Goal: Information Seeking & Learning: Learn about a topic

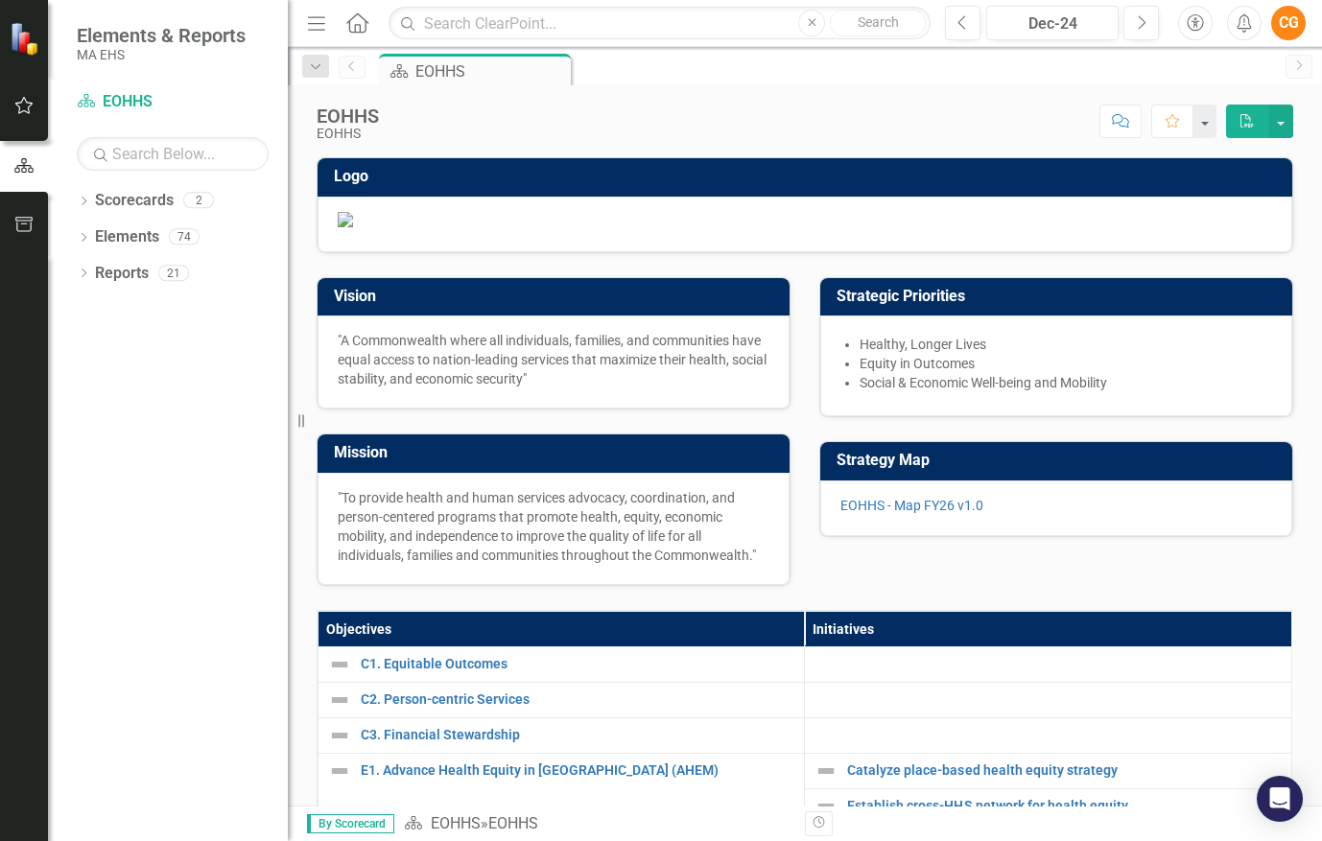
click at [1276, 252] on div at bounding box center [805, 225] width 975 height 56
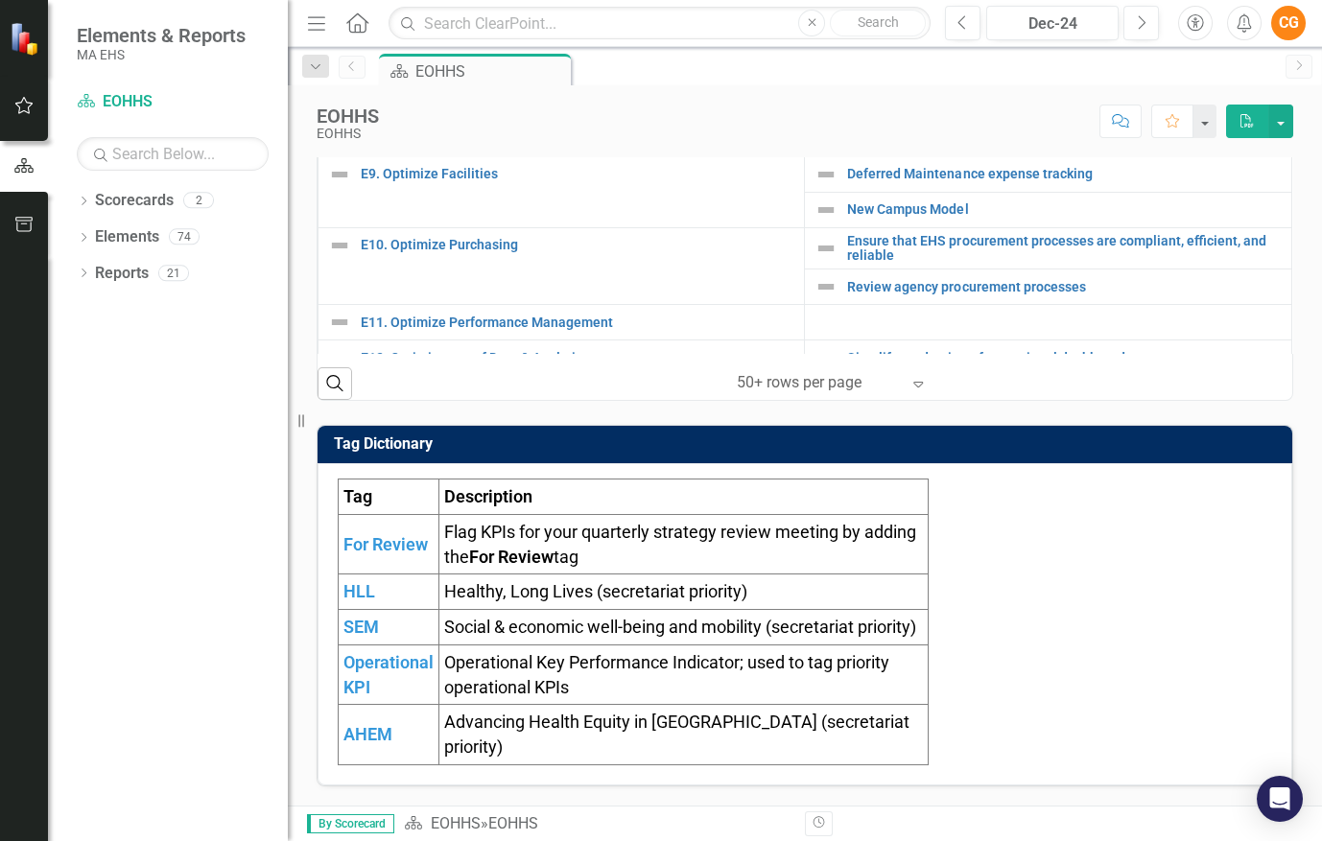
scroll to position [637, 0]
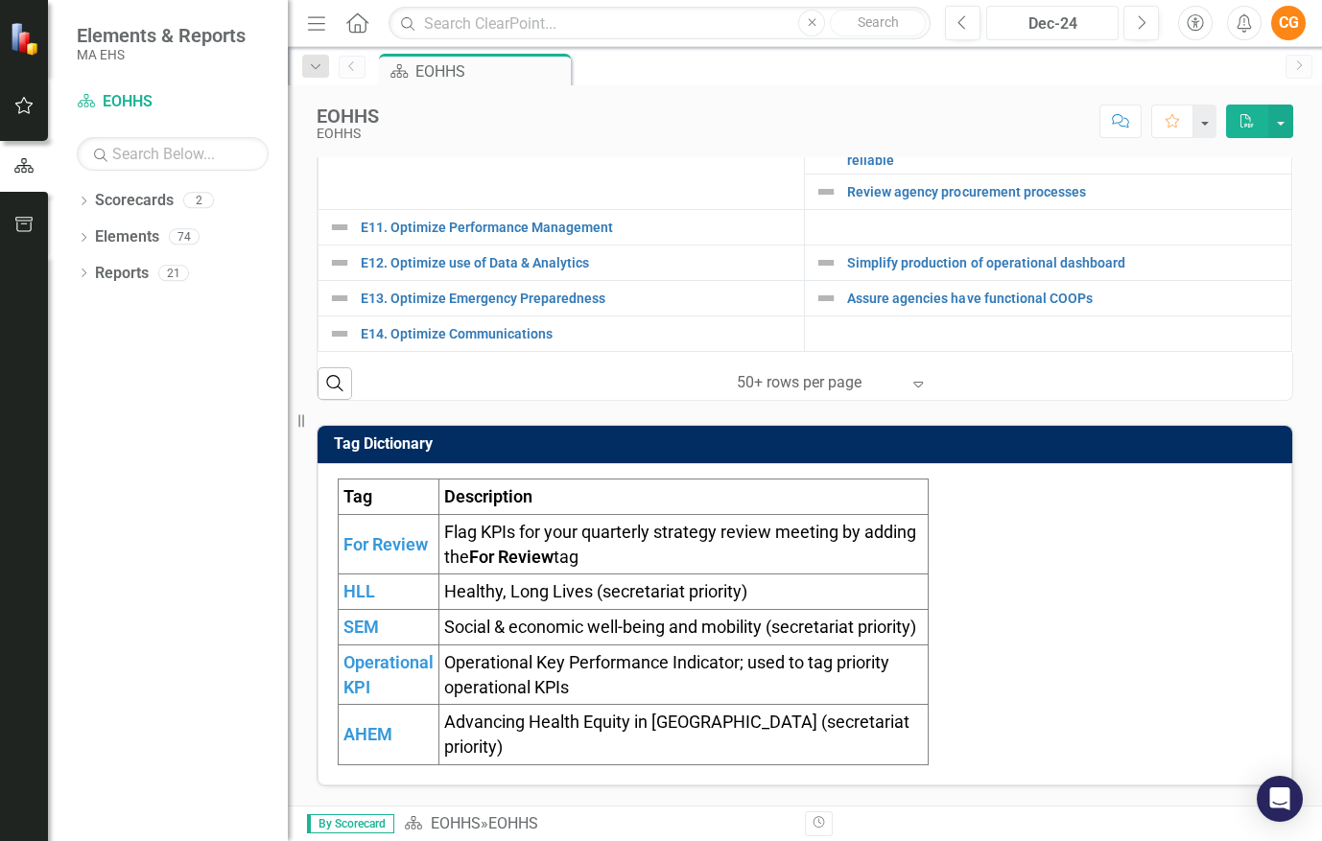
click at [1045, 37] on button "Dec-24" at bounding box center [1052, 23] width 132 height 35
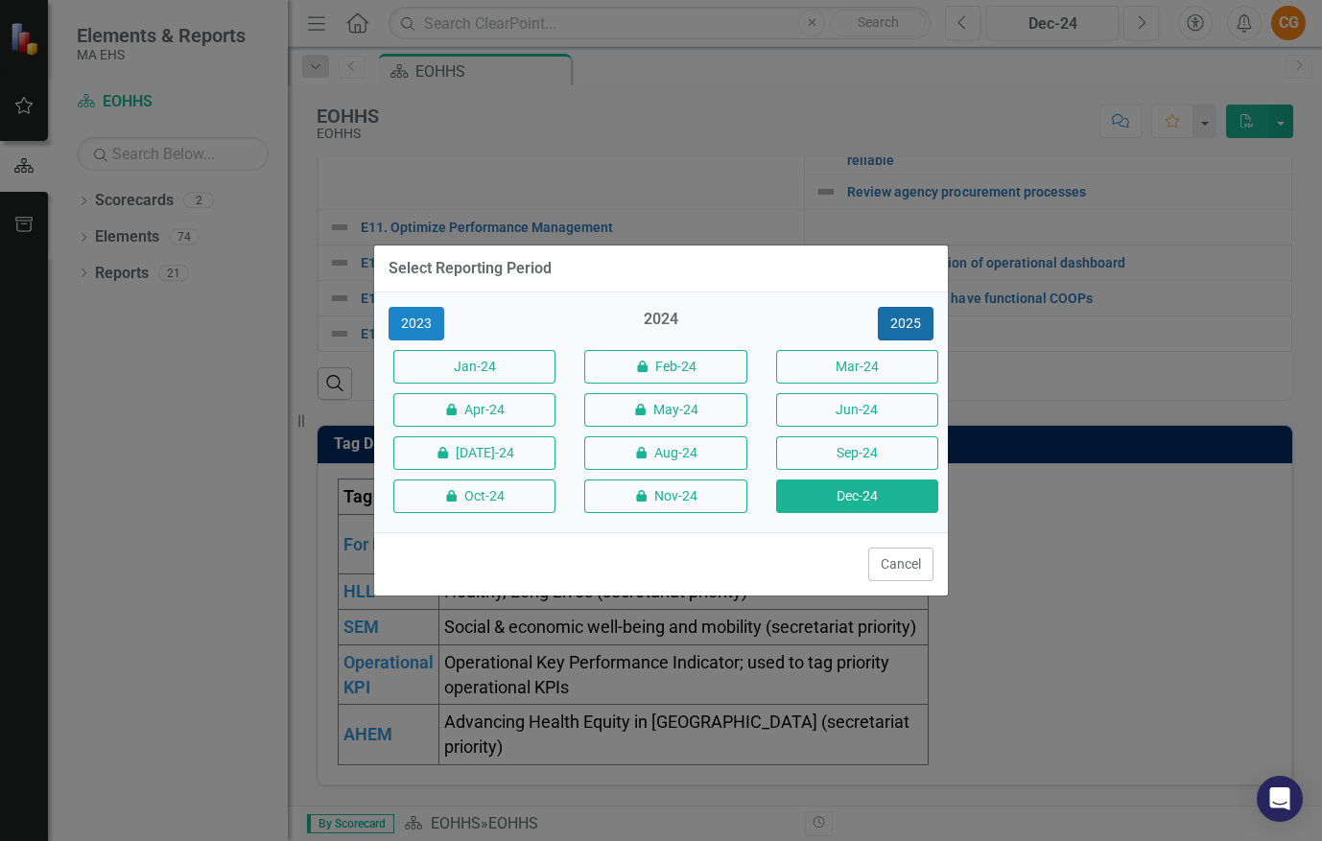
click at [911, 324] on button "2025" at bounding box center [906, 324] width 56 height 34
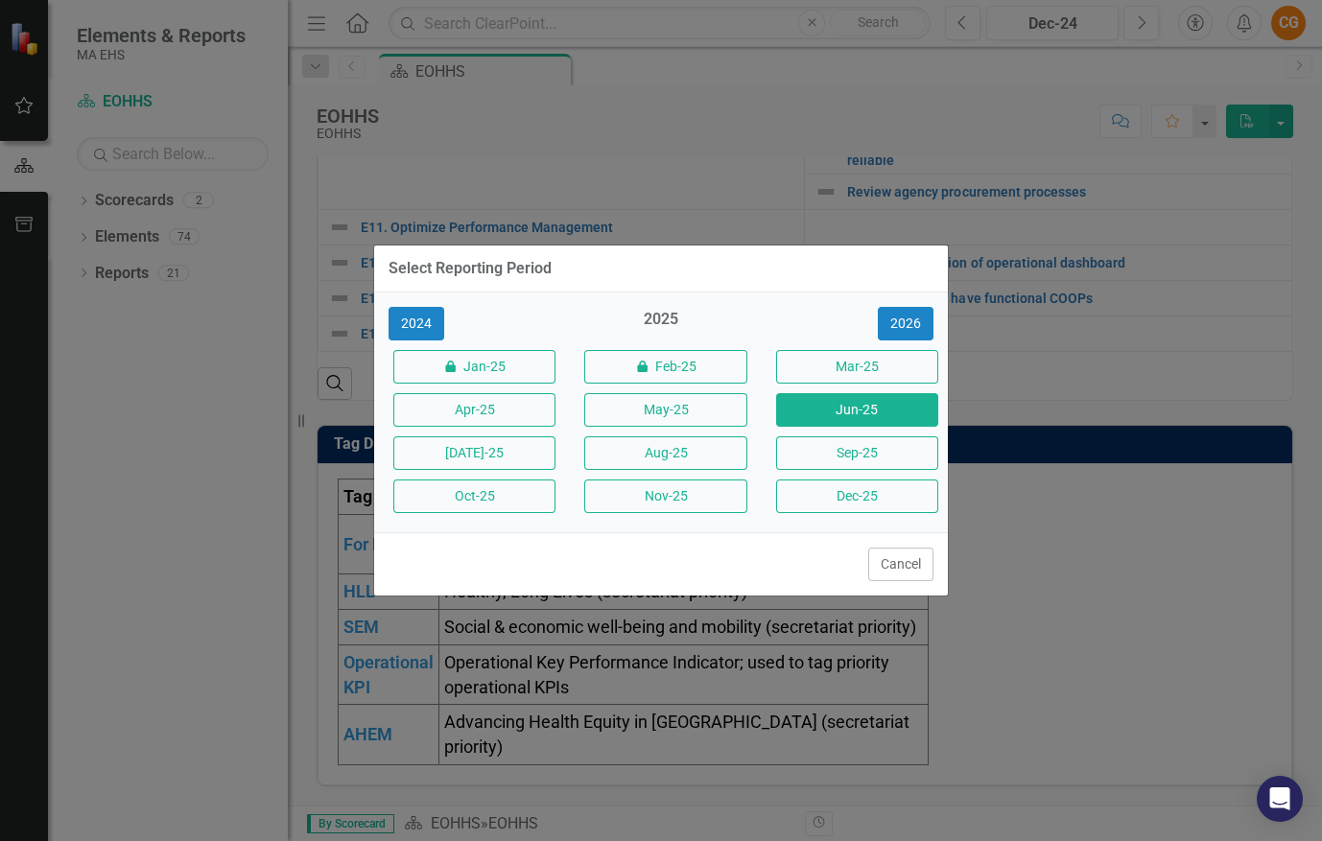
click at [893, 417] on button "Jun-25" at bounding box center [857, 410] width 162 height 34
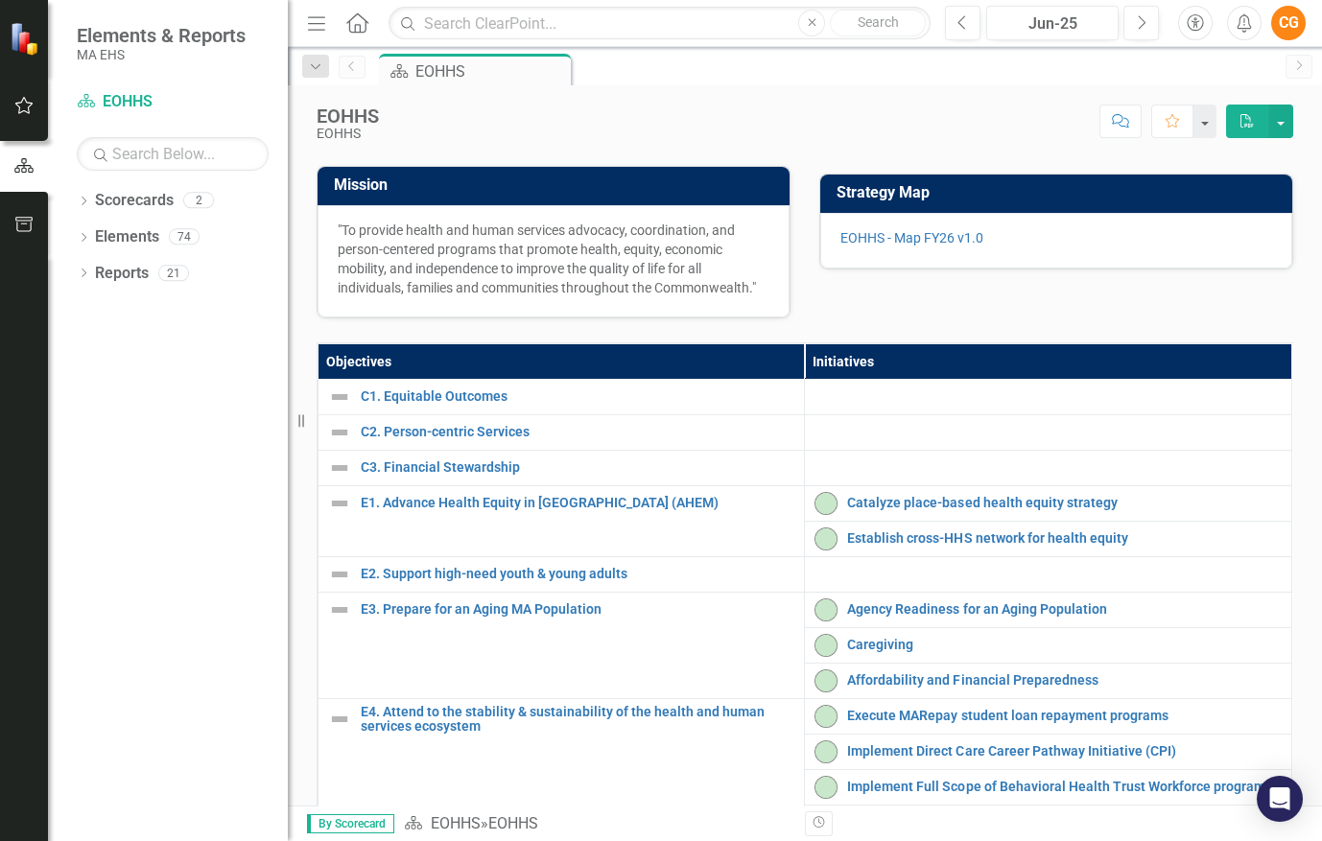
scroll to position [370, 0]
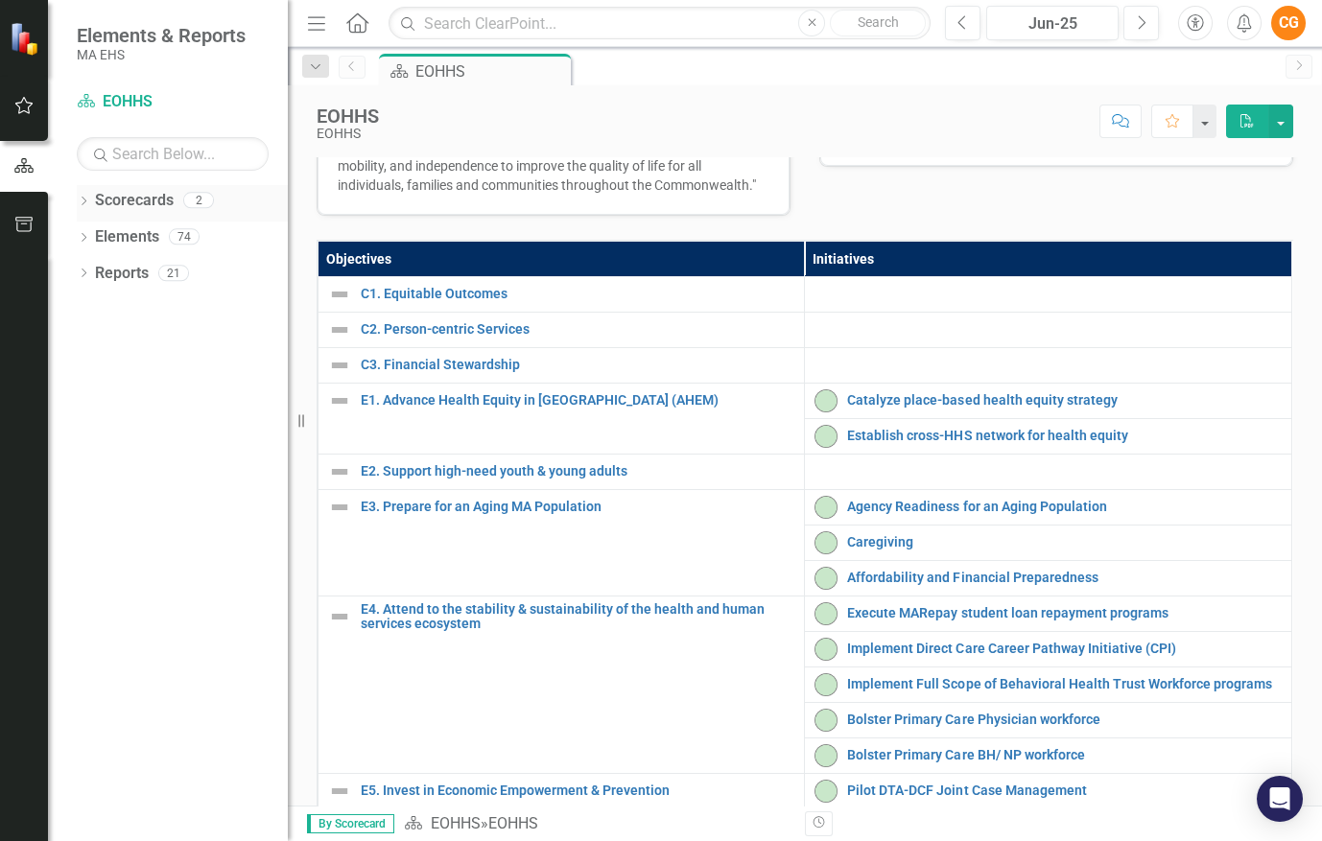
click at [80, 201] on icon "Dropdown" at bounding box center [83, 203] width 13 height 11
click at [90, 238] on icon "Dropdown" at bounding box center [93, 236] width 14 height 12
drag, startPoint x: 127, startPoint y: 276, endPoint x: 90, endPoint y: 676, distance: 401.7
click at [127, 276] on link "DMH" at bounding box center [206, 274] width 163 height 22
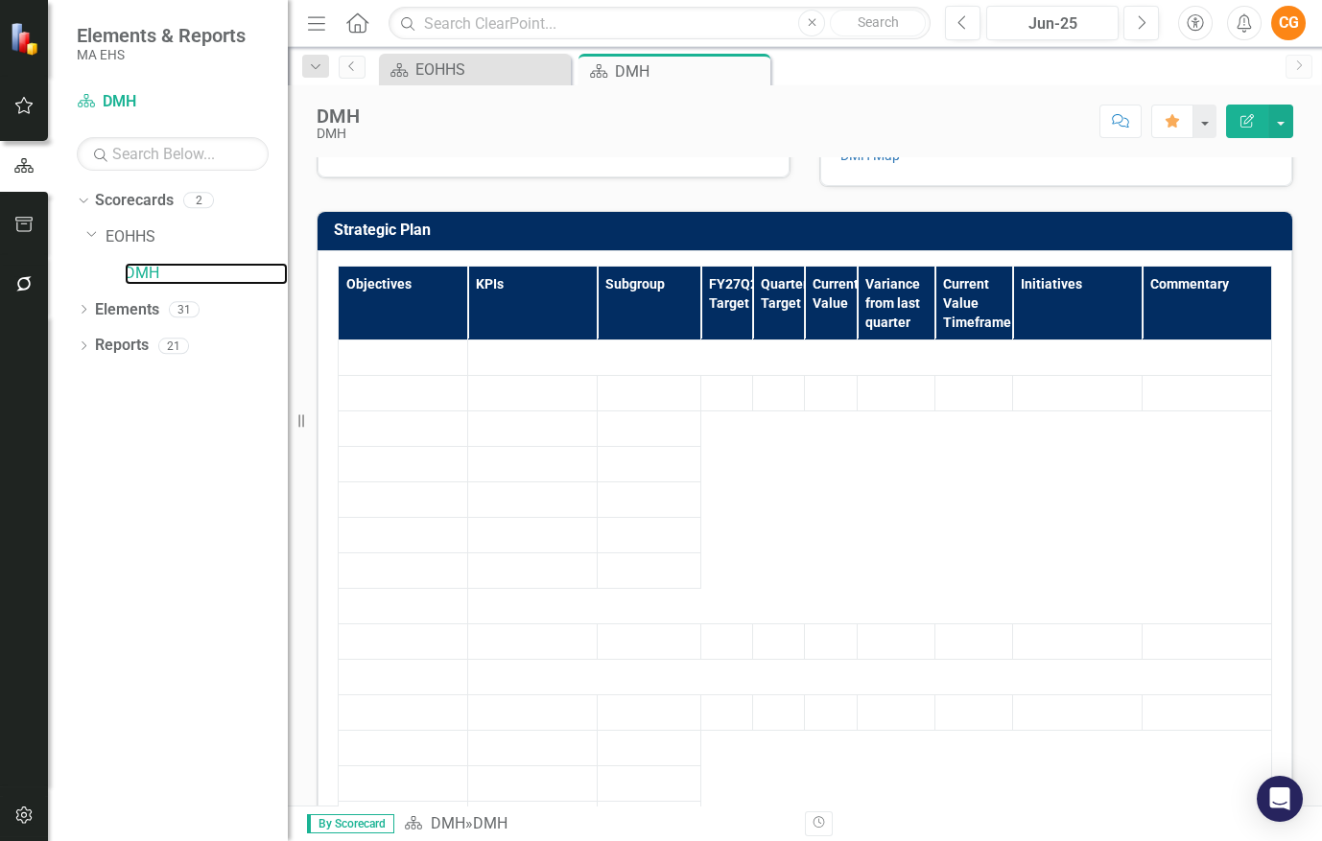
scroll to position [559, 0]
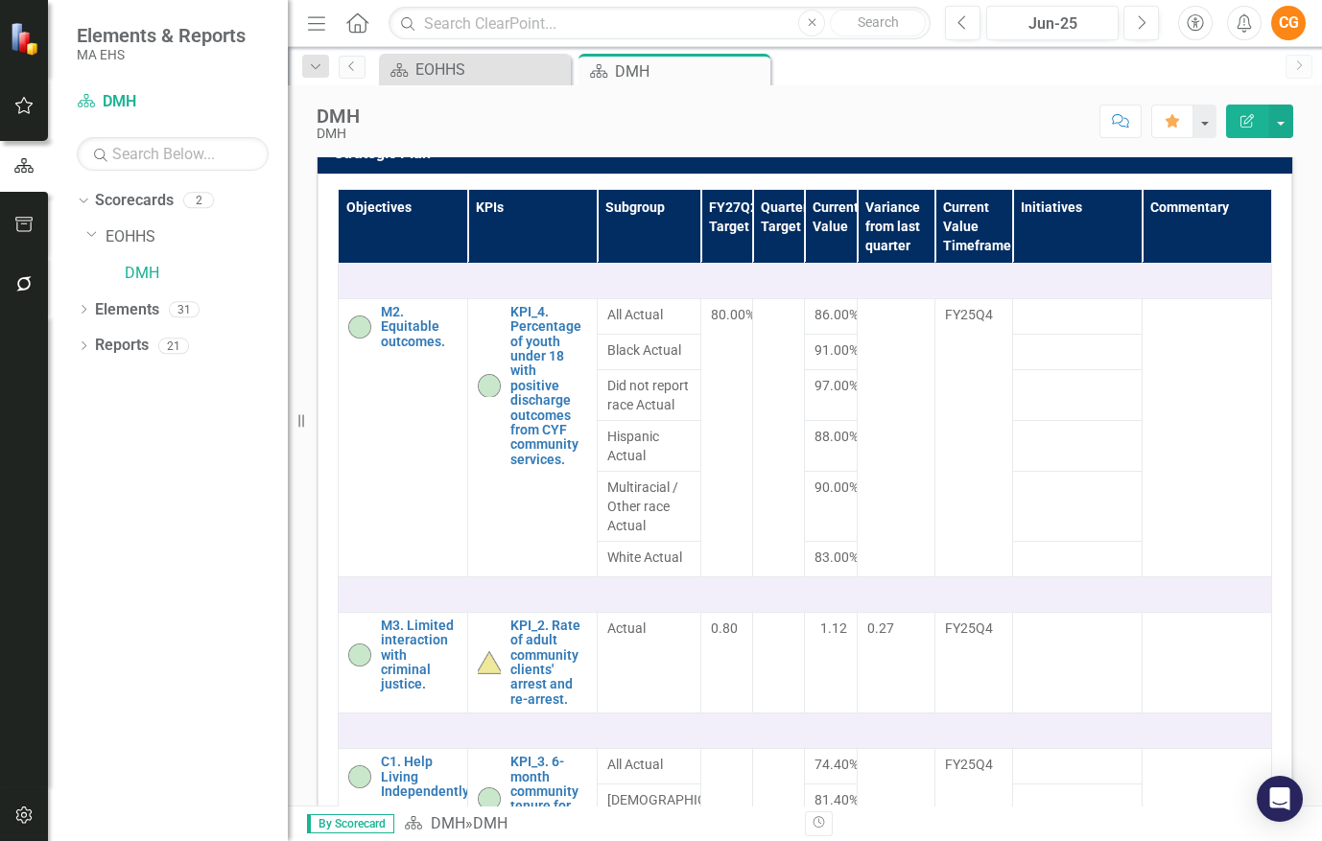
click at [1288, 390] on div "Strategic Plan Objectives KPIs Subgroup FY27Q2 Target Quarterly Target Current …" at bounding box center [804, 499] width 1005 height 778
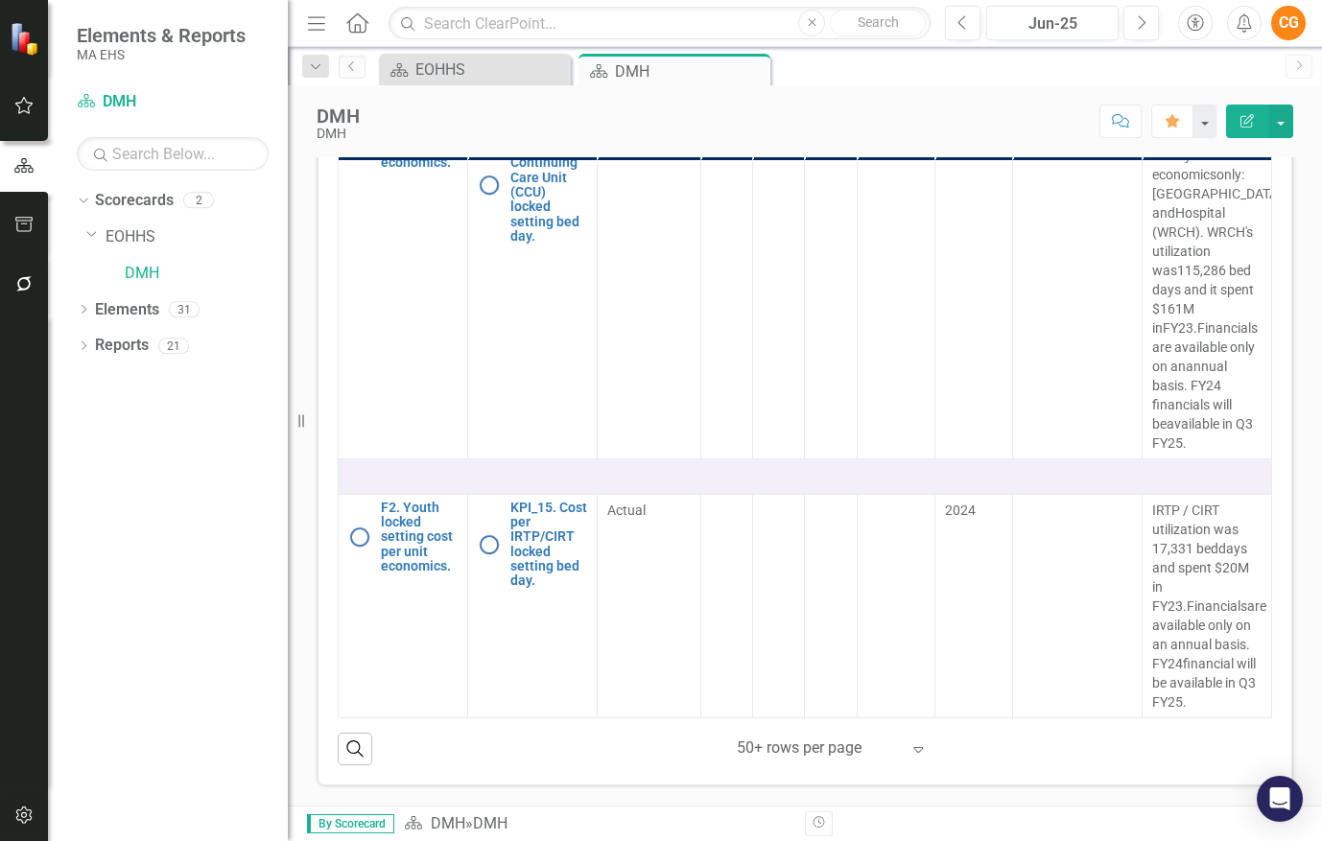
scroll to position [865, 0]
click at [81, 347] on icon "Dropdown" at bounding box center [83, 348] width 13 height 11
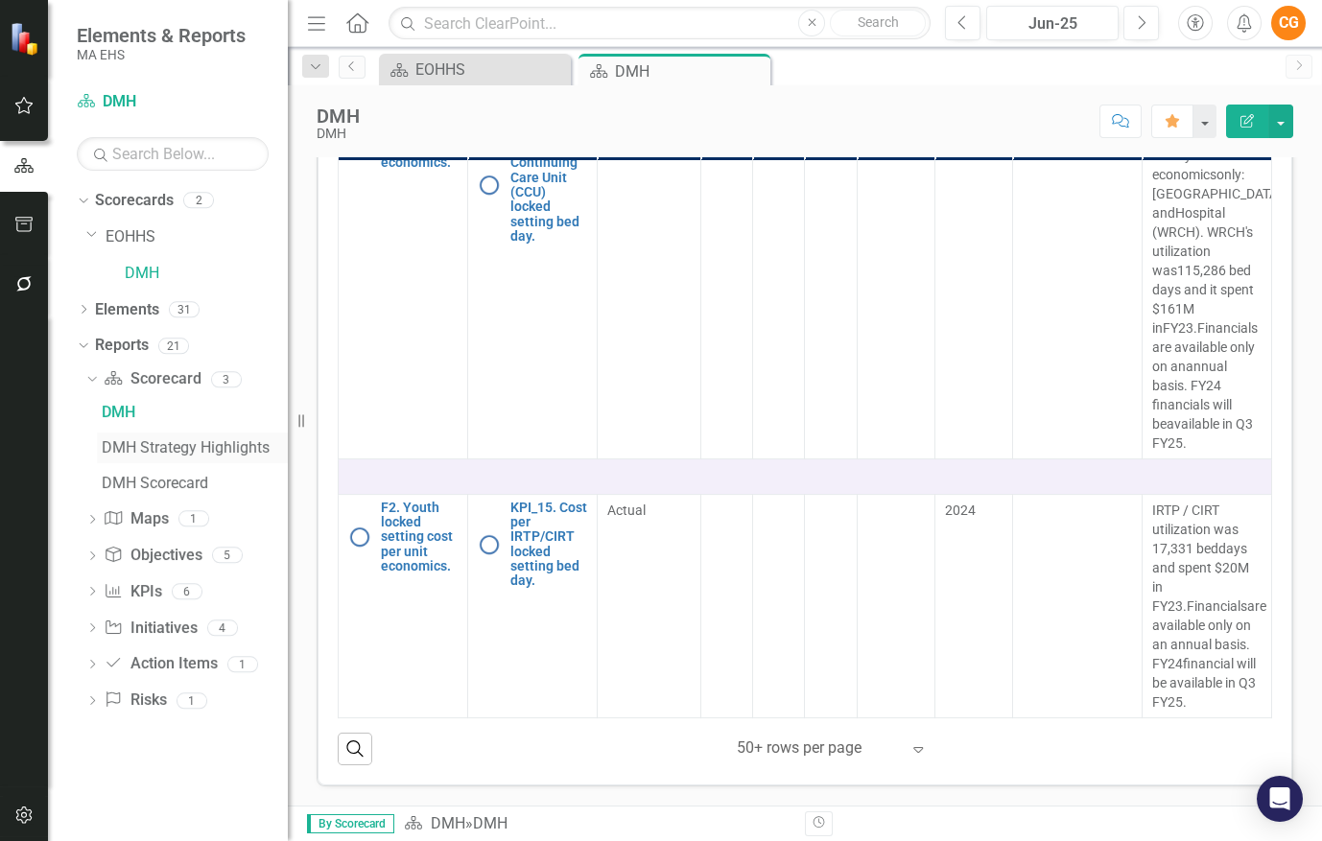
click at [216, 442] on div "DMH Strategy Highlights" at bounding box center [195, 447] width 186 height 17
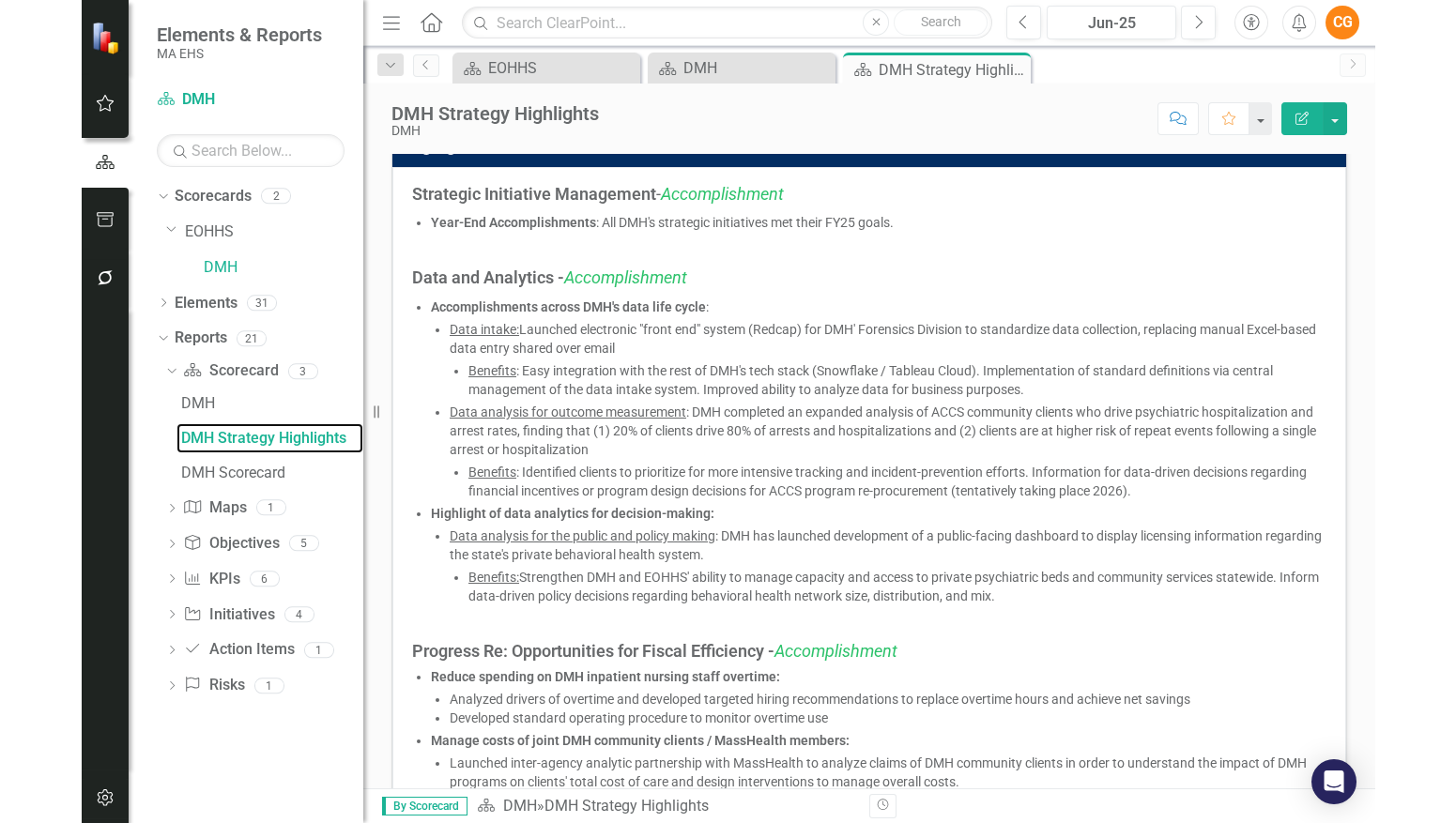
scroll to position [28, 0]
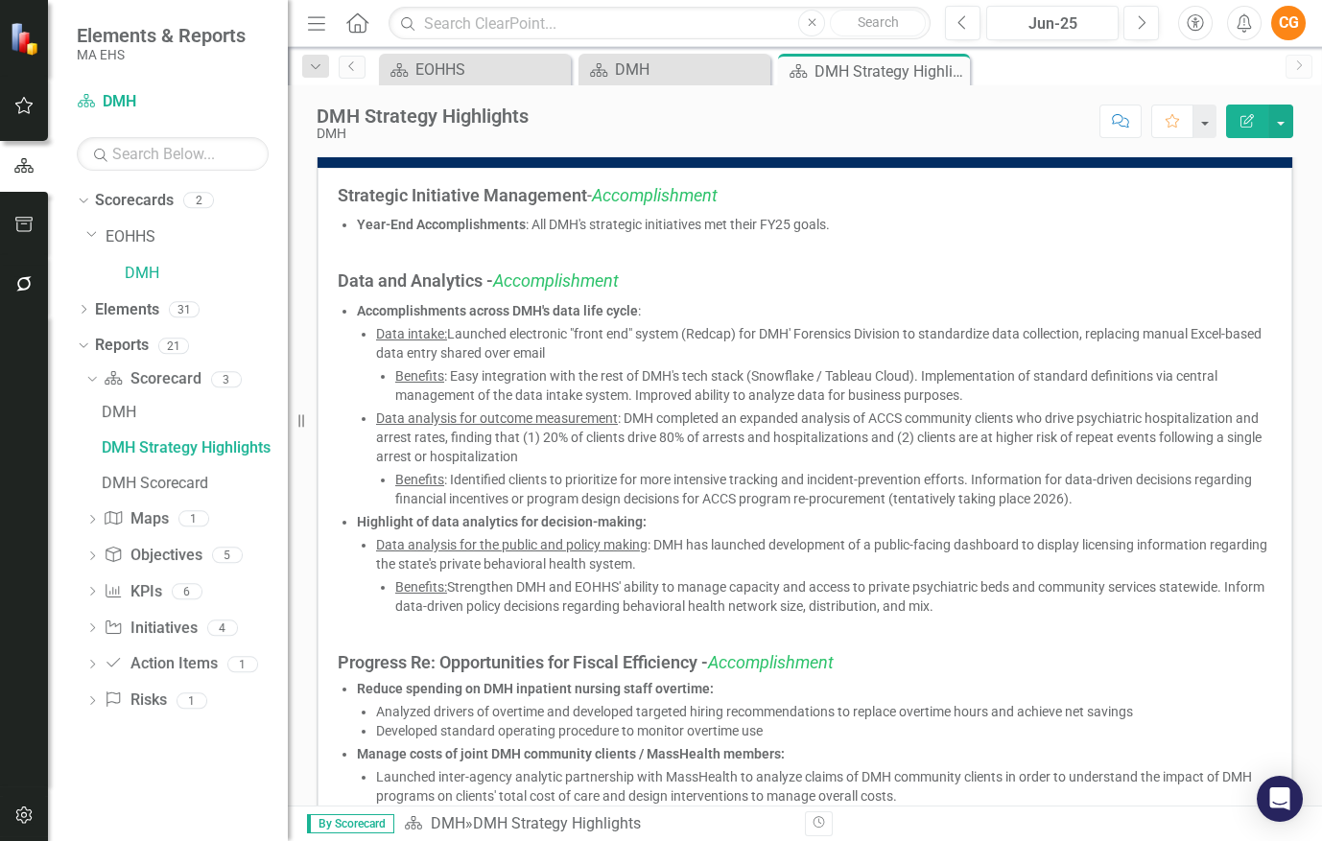
click at [1, 510] on div at bounding box center [24, 551] width 48 height 472
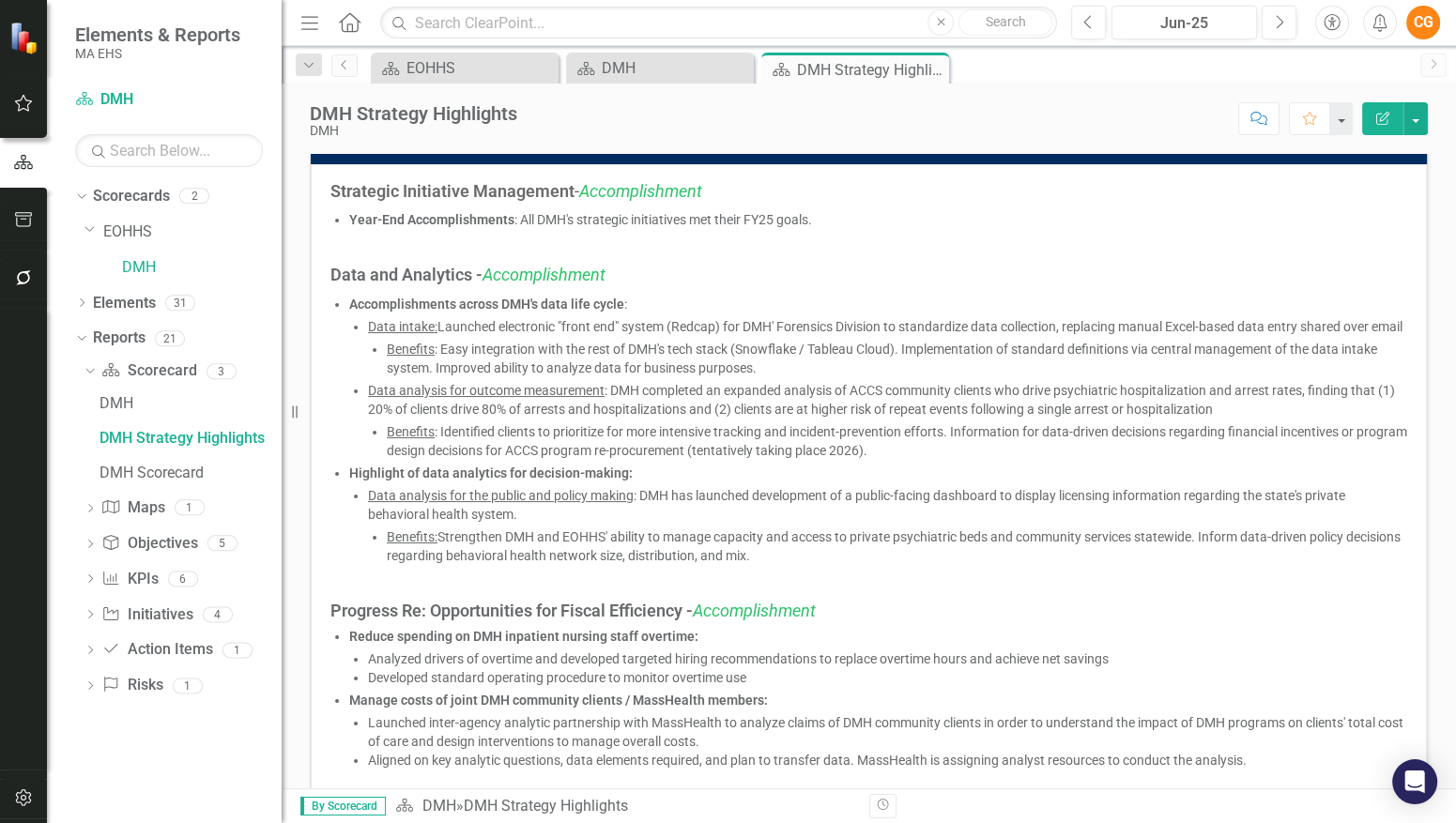
scroll to position [0, 0]
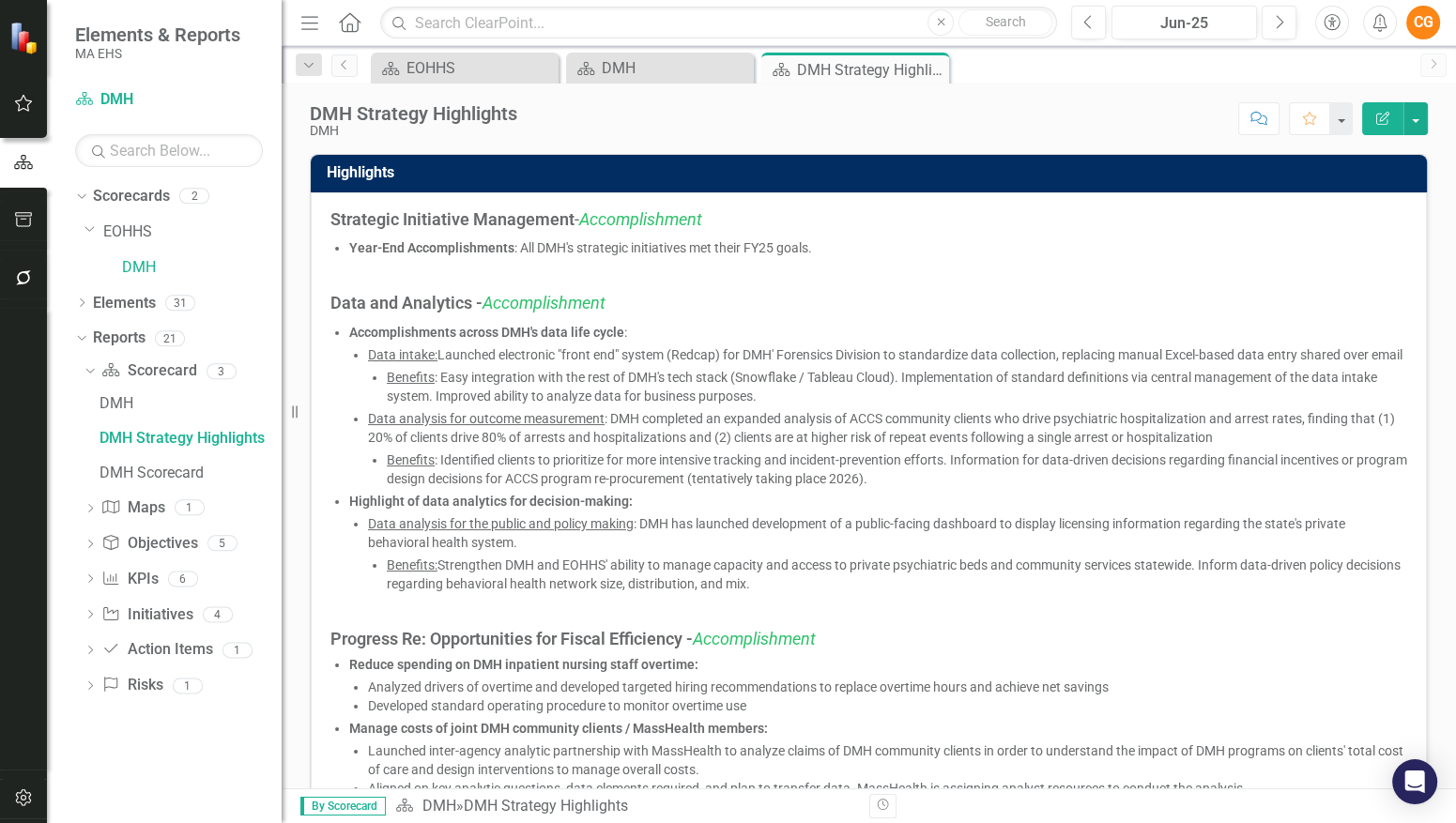
click at [1215, 538] on li "Data analysis for the public and policy making : DMH has launched development o…" at bounding box center [887, 554] width 1039 height 79
click at [668, 370] on li "Data intake: Launched electronic "front end" system (Redcap) for DMH' Forensics…" at bounding box center [887, 375] width 1039 height 60
click at [1213, 405] on li "Benefits : Easy integration with the rest of DMH's tech stack (Snowflake / Tabl…" at bounding box center [896, 387] width 1021 height 37
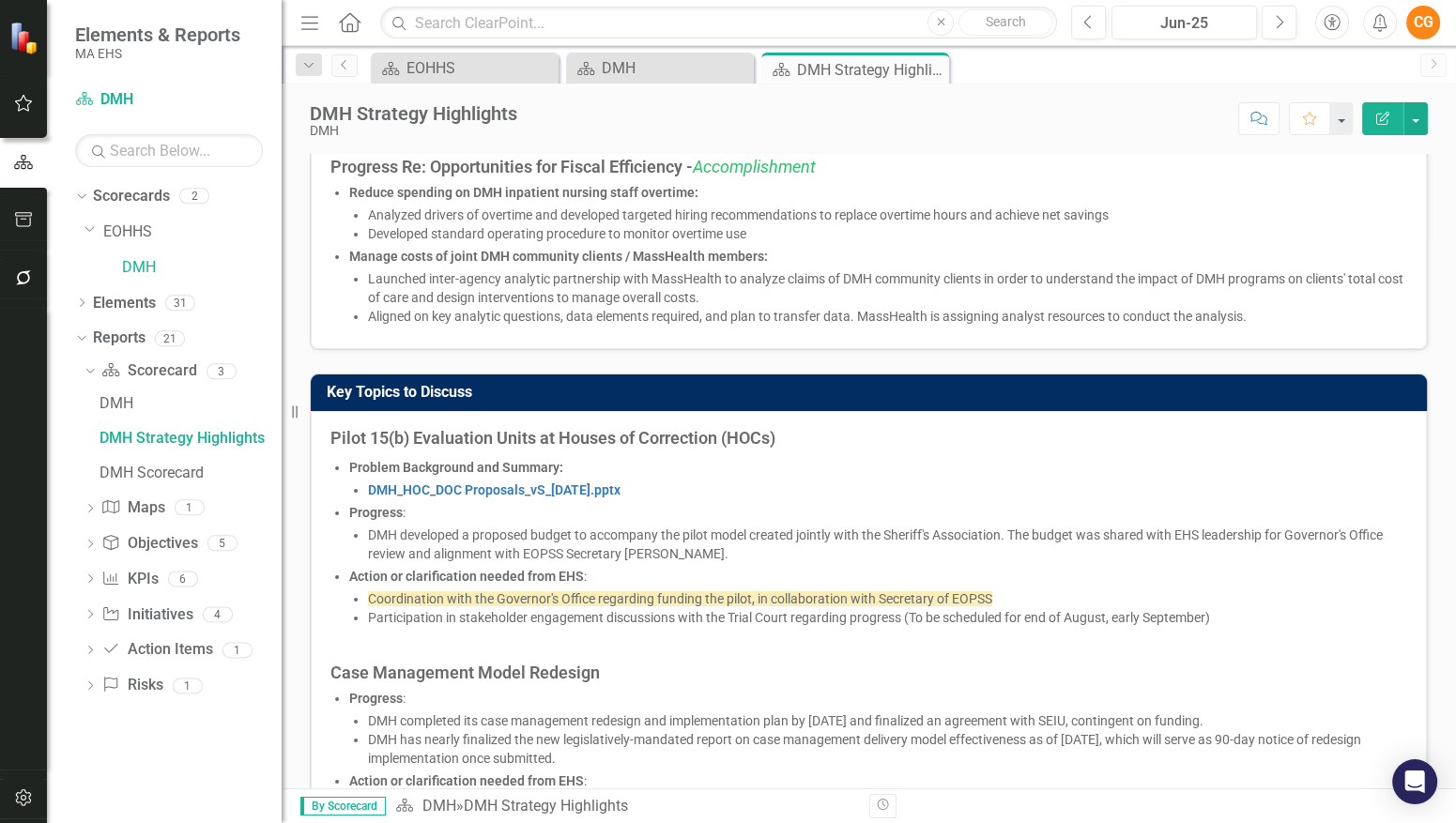
scroll to position [471, 0]
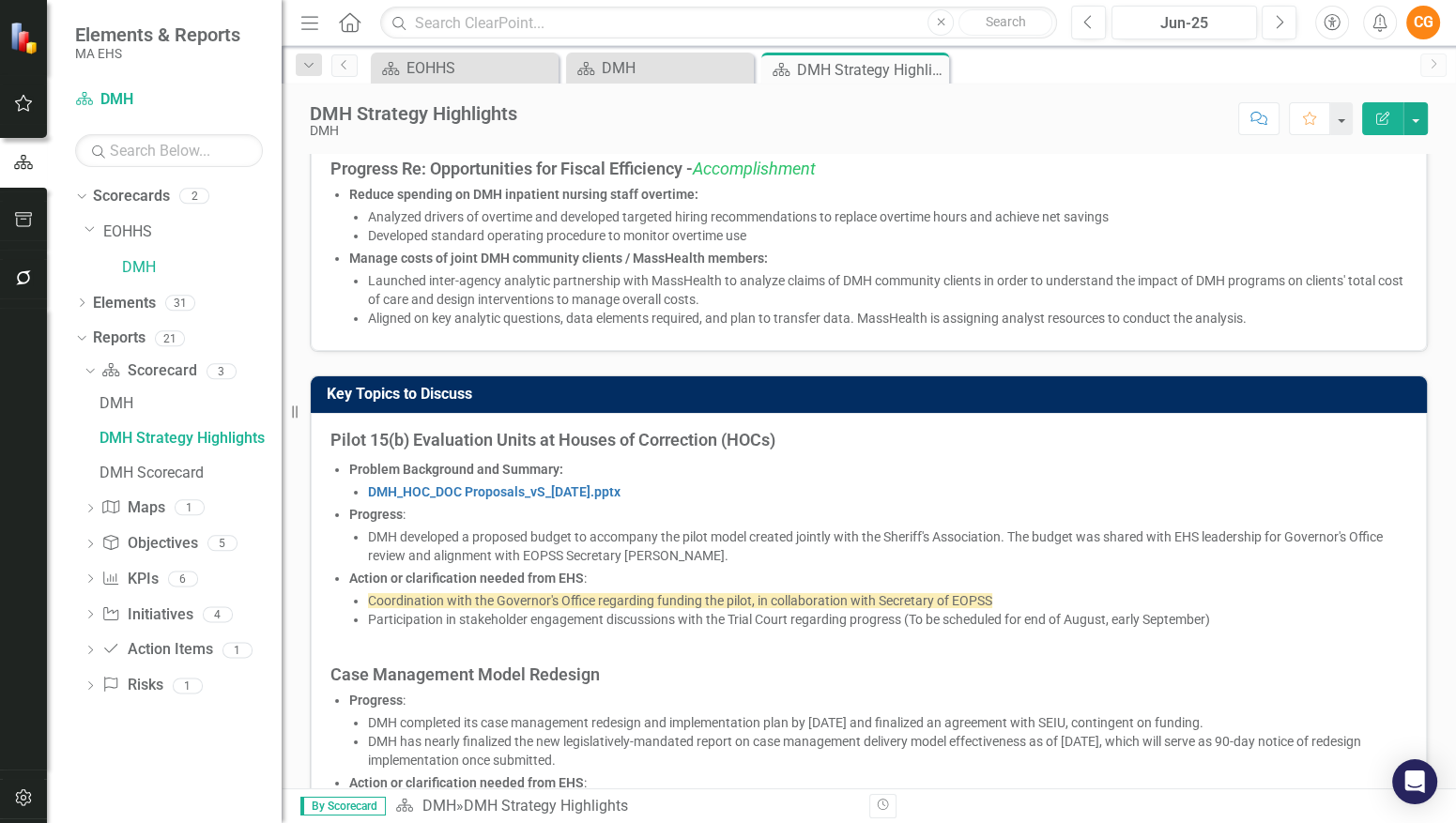
click at [1260, 501] on li "DMH_HOC_DOC Proposals_vS_[DATE].pptx" at bounding box center [887, 491] width 1039 height 19
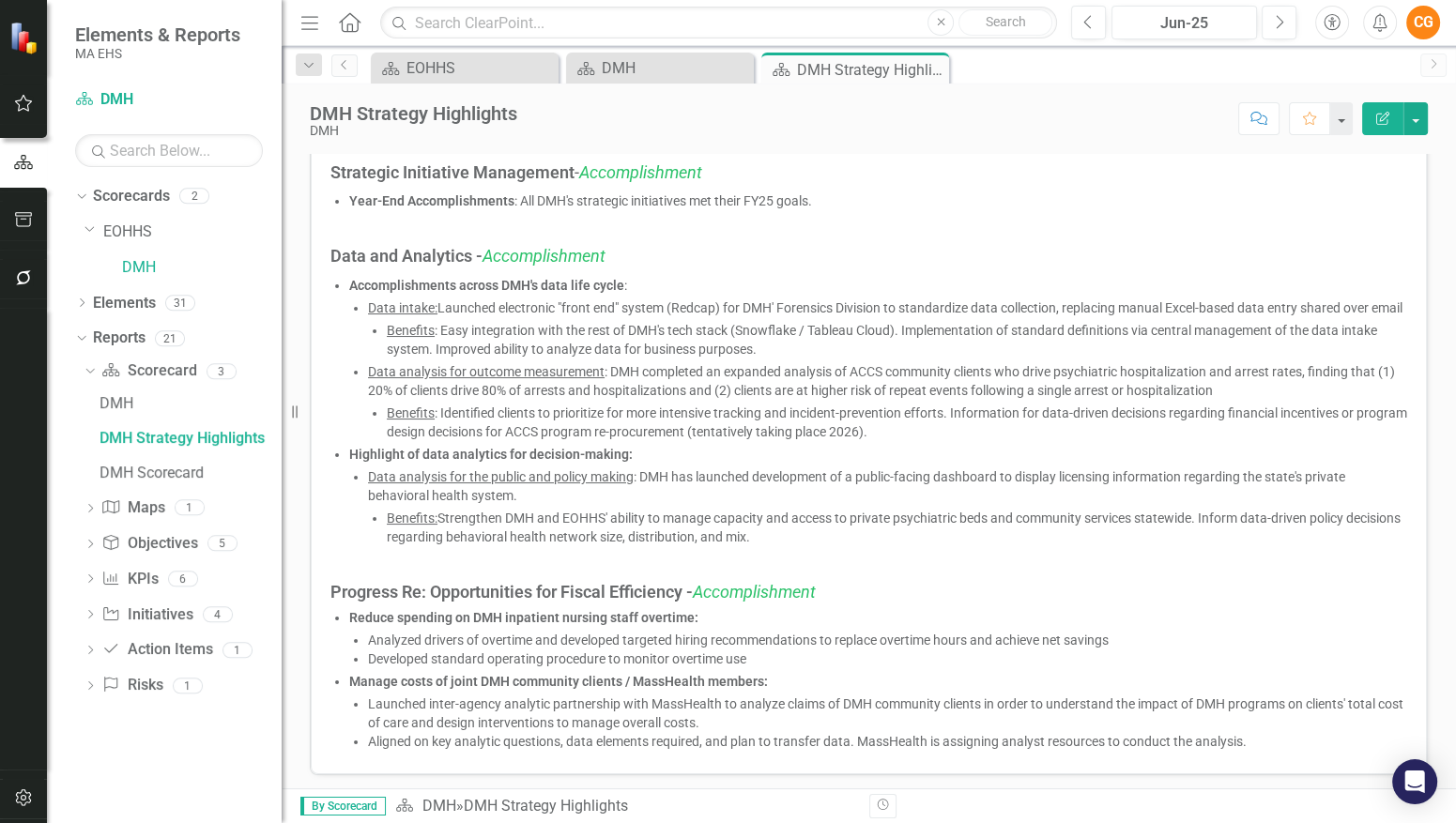
scroll to position [46, 0]
click at [1085, 634] on li "Reduce spending on DMH inpatient nursing staff overtime: Analyzed drivers of ov…" at bounding box center [878, 639] width 1058 height 60
click at [925, 524] on li "Data analysis for the public and policy making : DMH has launched development o…" at bounding box center [887, 508] width 1039 height 79
click at [759, 385] on li "Data analysis for outcome measurement : DMH completed an expanded analysis of A…" at bounding box center [887, 402] width 1039 height 79
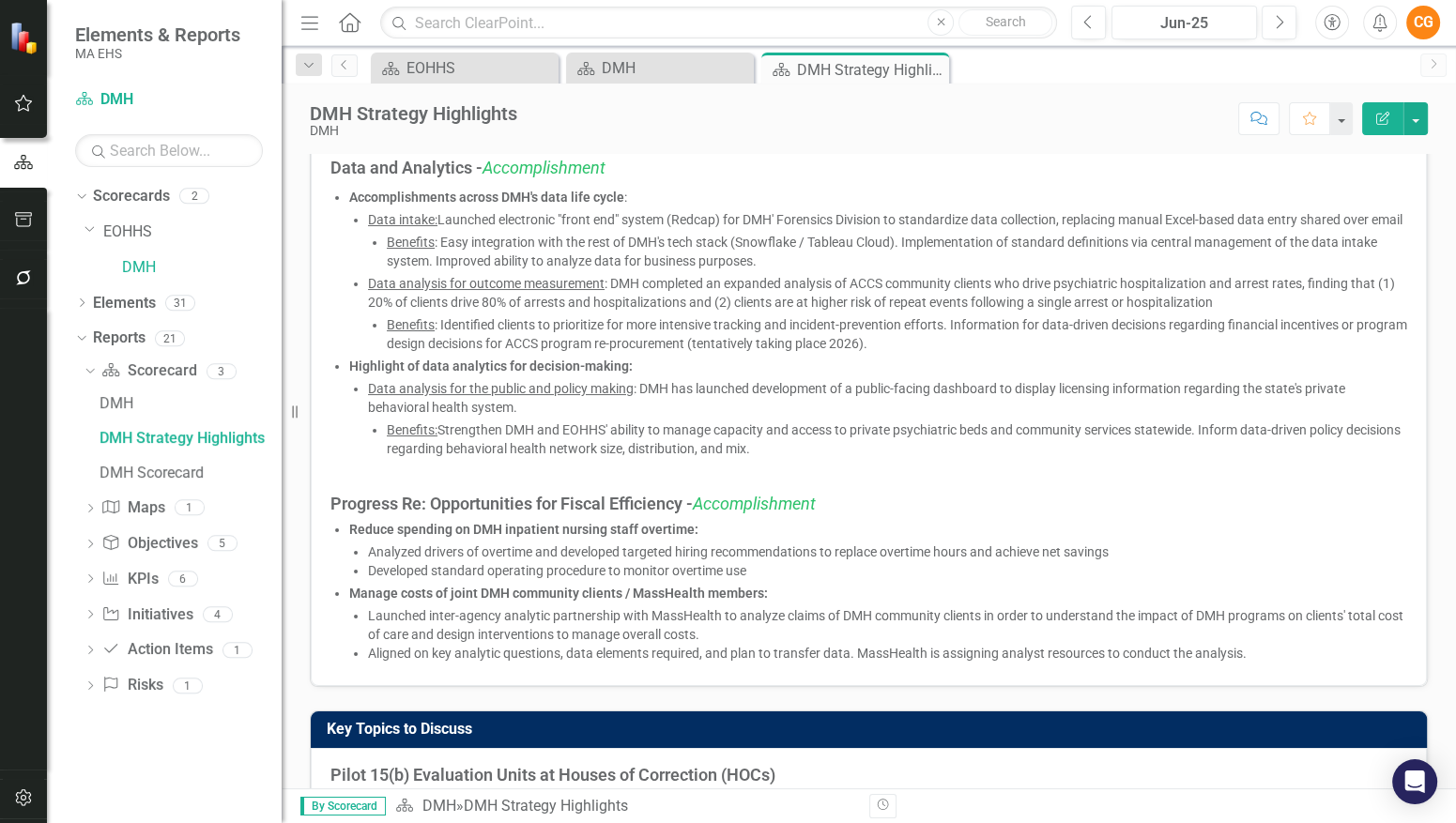
scroll to position [133, 0]
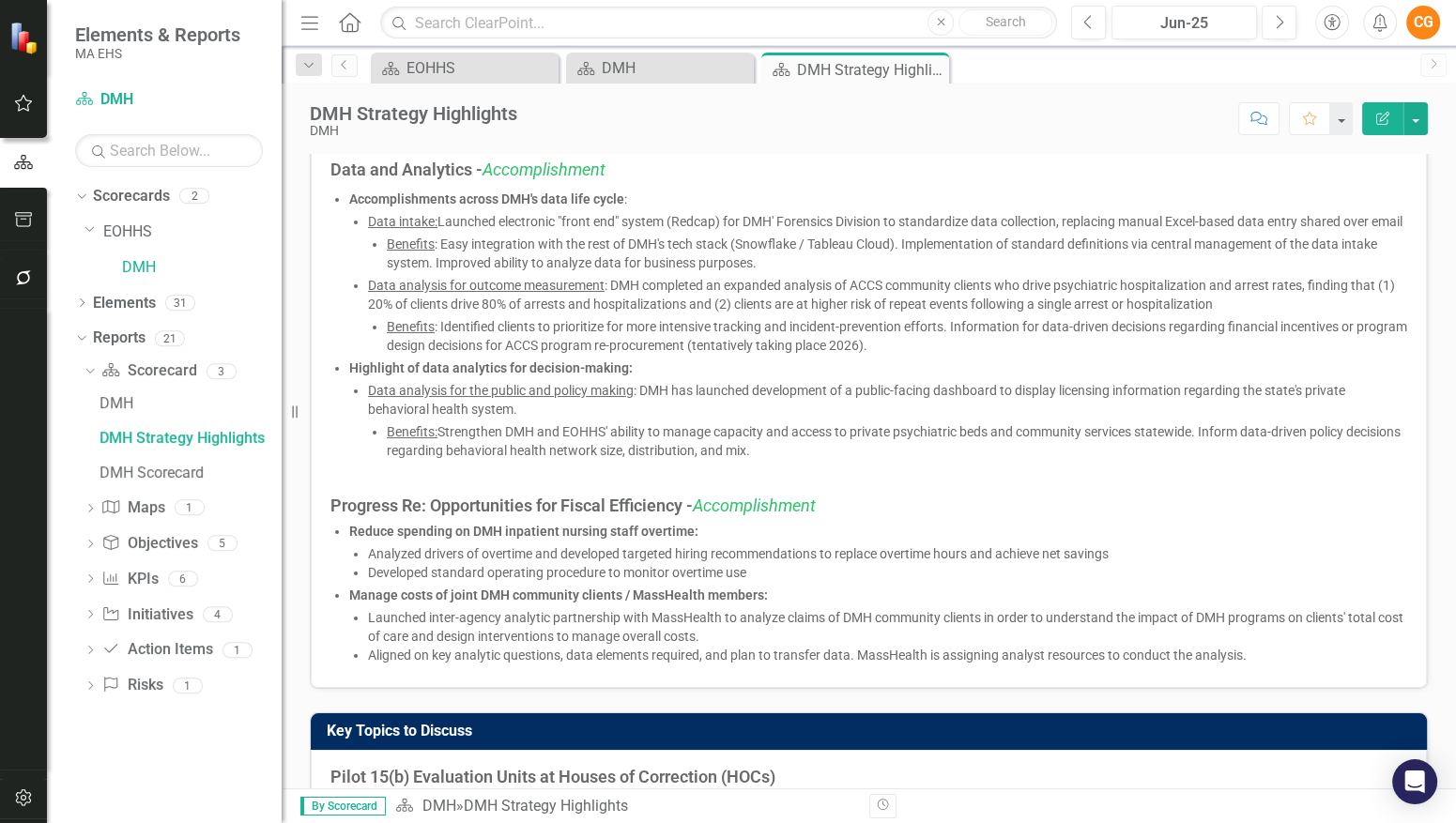
click at [1212, 582] on li "Developed standard operating procedure to monitor overtime use" at bounding box center [887, 572] width 1039 height 19
drag, startPoint x: 803, startPoint y: 592, endPoint x: 822, endPoint y: 541, distance: 54.4
click at [822, 541] on li "Reduce spending on DMH inpatient nursing staff overtime: Analyzed drivers of ov…" at bounding box center [878, 551] width 1058 height 60
click at [1259, 564] on li "Analyzed drivers of overtime and developed targeted hiring recommendations to r…" at bounding box center [887, 553] width 1039 height 19
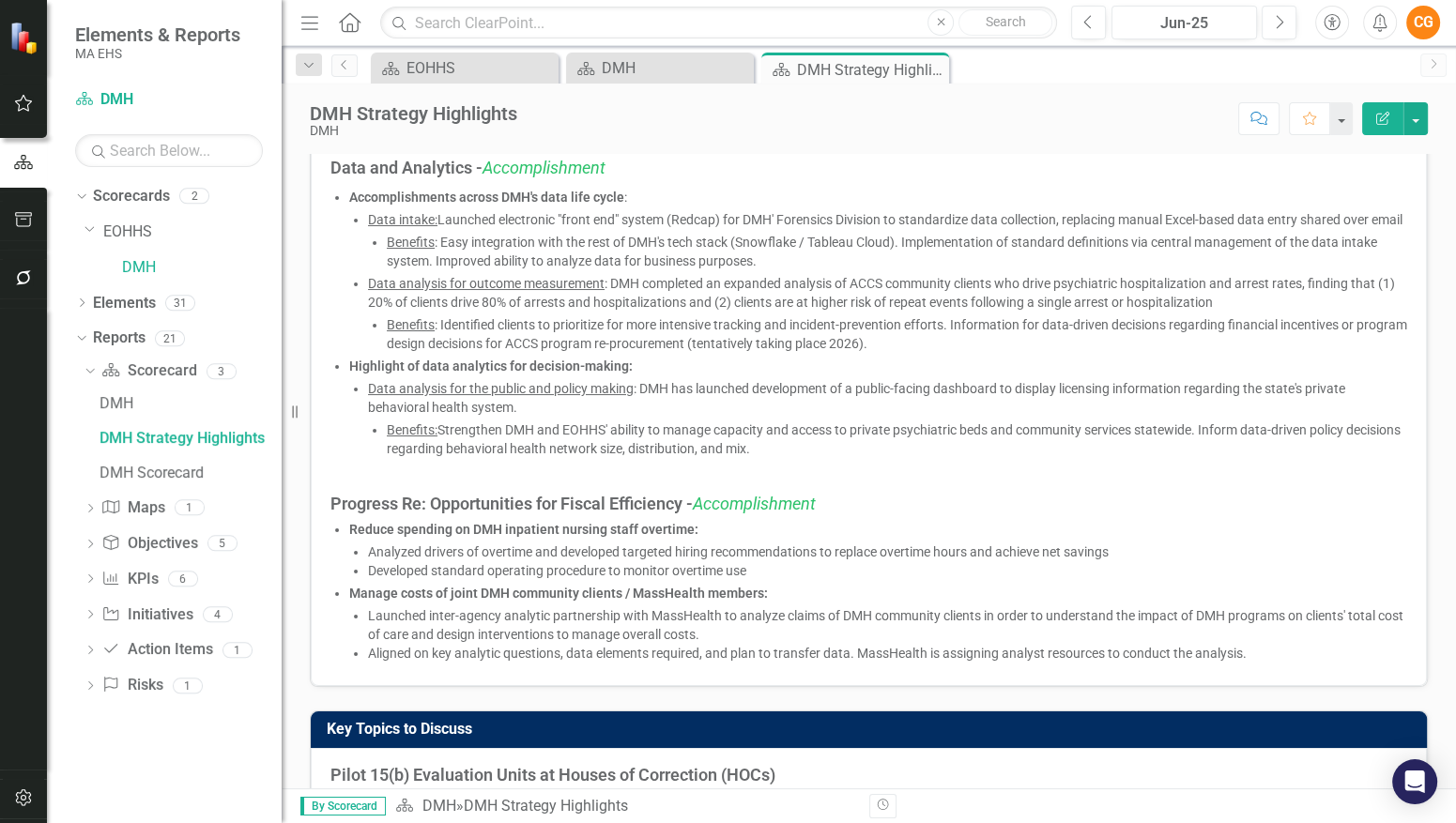
click at [1071, 353] on li "Benefits : Identified clients to prioritize for more intensive tracking and inc…" at bounding box center [896, 334] width 1021 height 37
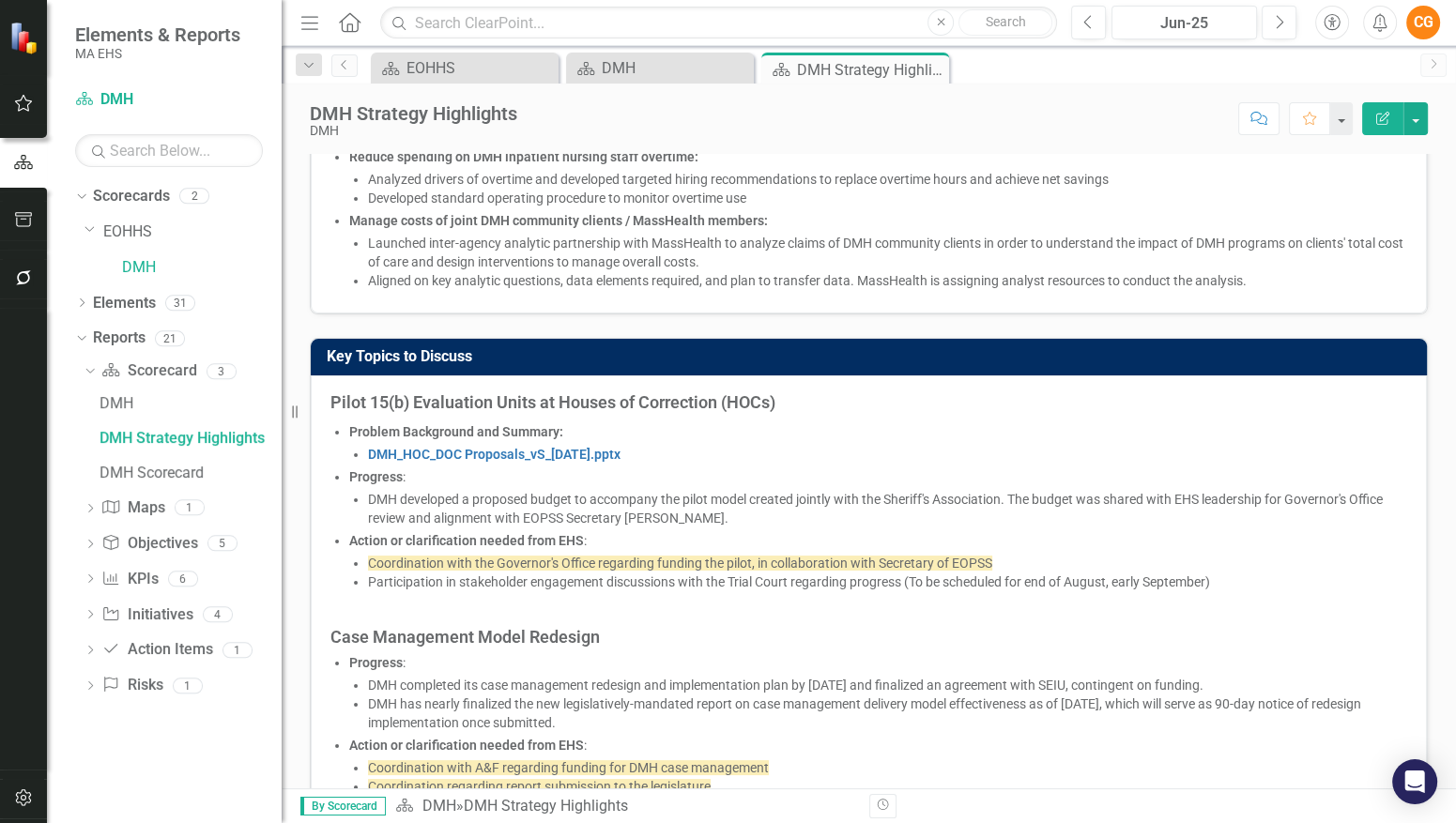
scroll to position [616, 0]
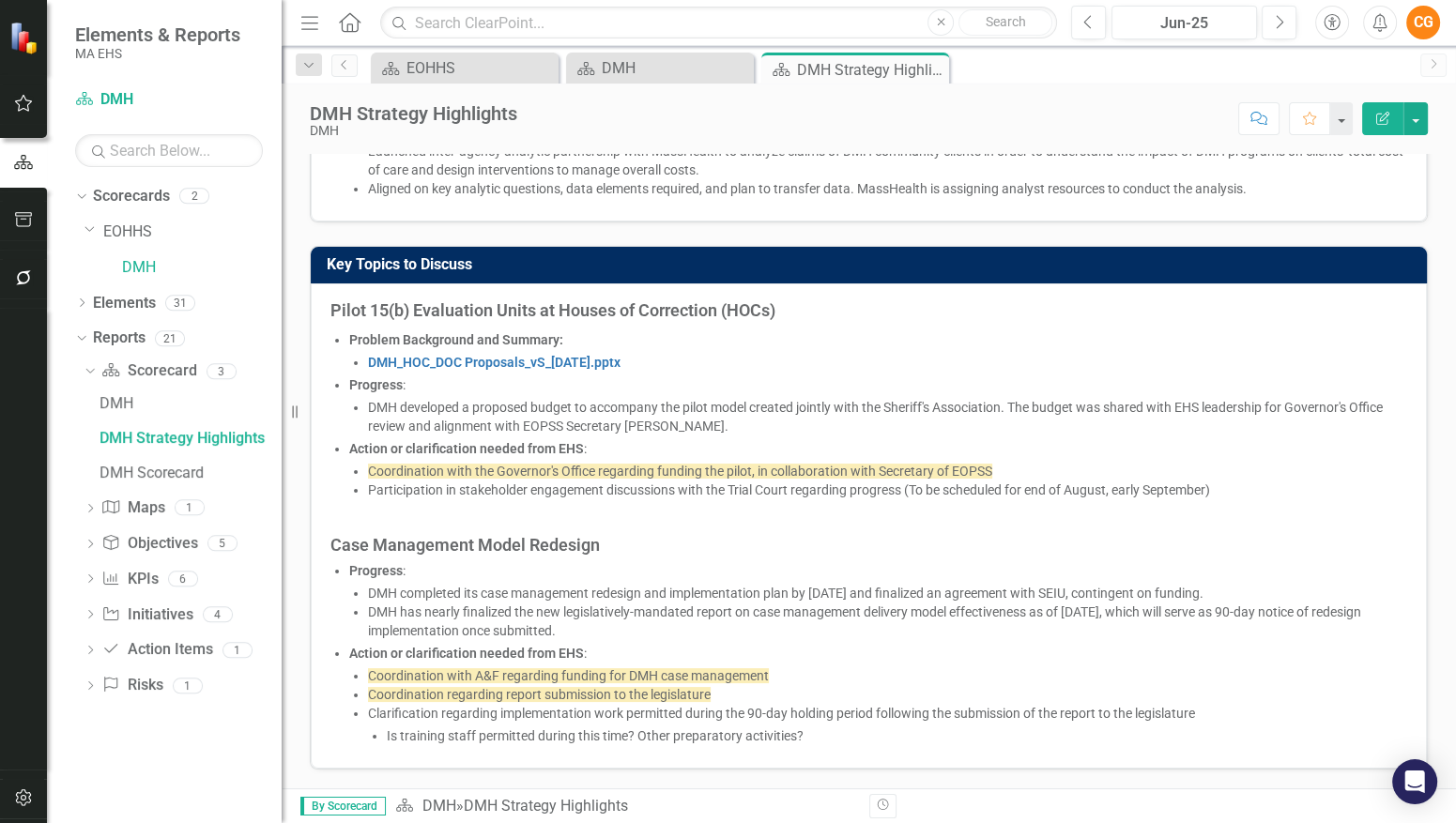
drag, startPoint x: 815, startPoint y: 734, endPoint x: 672, endPoint y: 477, distance: 294.1
click at [672, 477] on span "Pilot 15(b) Evaluation Units at Houses of Correction (HOCs) Problem Background …" at bounding box center [869, 524] width 1076 height 450
drag, startPoint x: 423, startPoint y: 412, endPoint x: 548, endPoint y: 526, distance: 169.2
click at [548, 526] on span "Pilot 15(b) Evaluation Units at Houses of Correction (HOCs) Problem Background …" at bounding box center [869, 524] width 1076 height 450
click at [926, 649] on li "Action or clarification needed from EHS : Coordination with A&F regarding fundi…" at bounding box center [878, 695] width 1058 height 102
